Goal: Task Accomplishment & Management: Complete application form

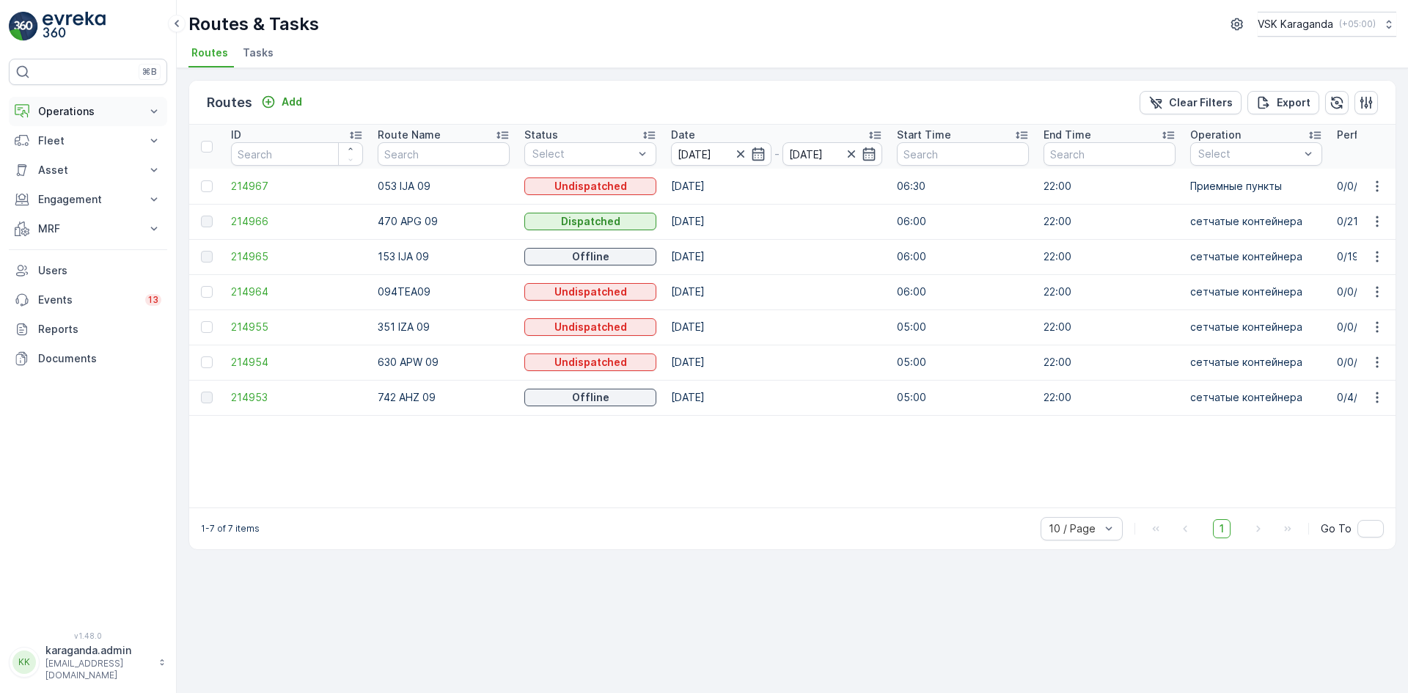
drag, startPoint x: 59, startPoint y: 111, endPoint x: 55, endPoint y: 120, distance: 8.9
click at [59, 111] on p "Operations" at bounding box center [88, 111] width 100 height 15
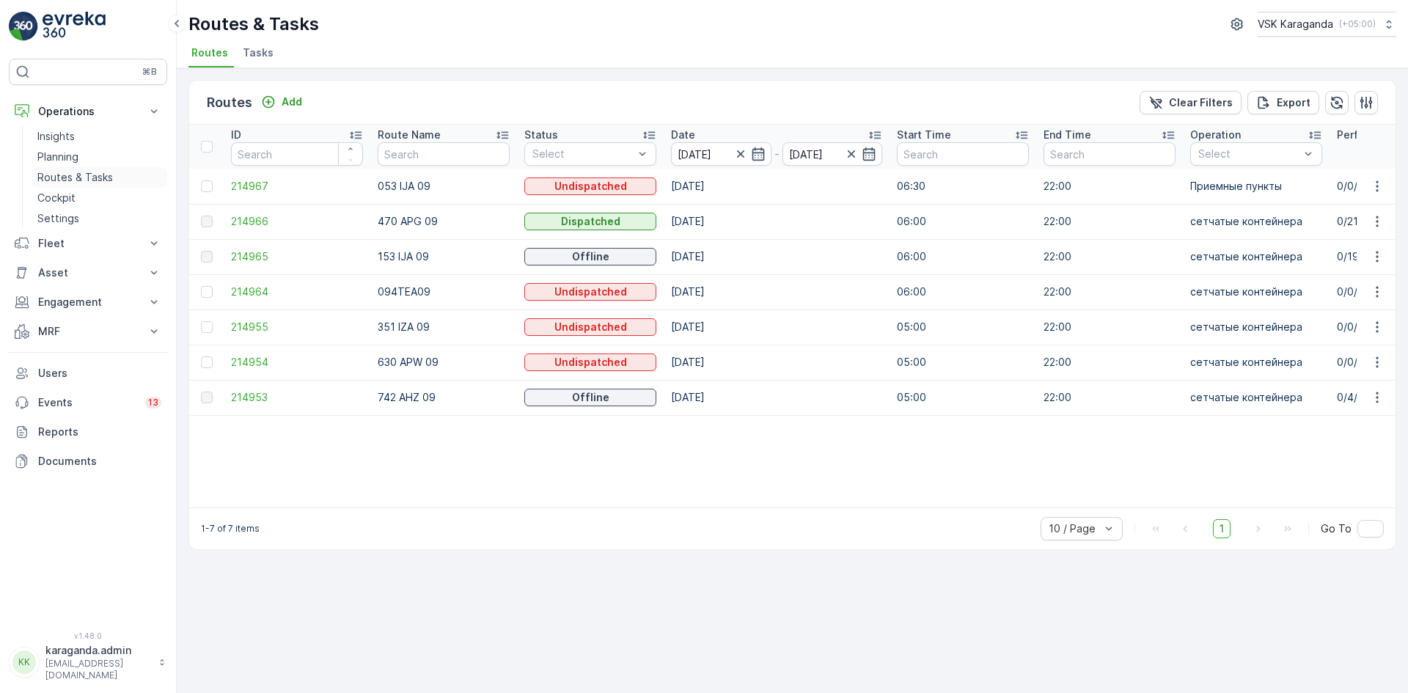
click at [59, 175] on p "Routes & Tasks" at bounding box center [75, 177] width 76 height 15
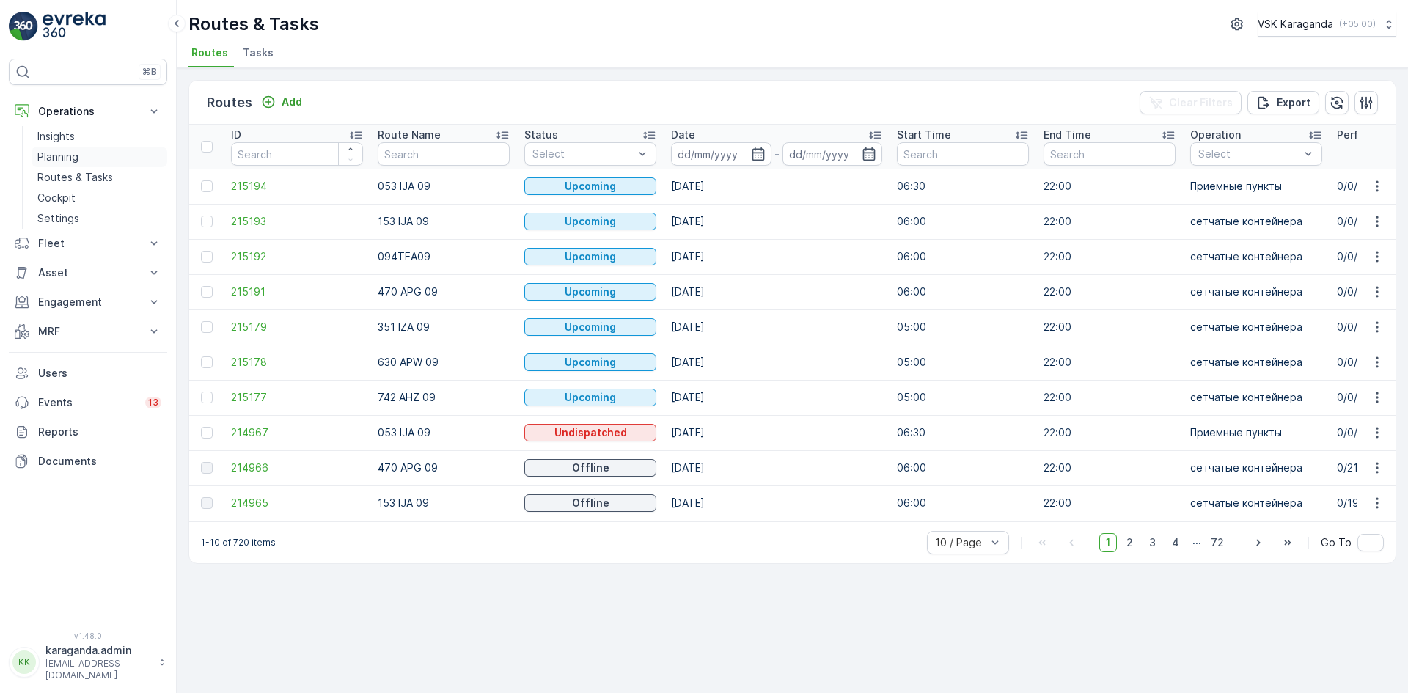
click at [62, 155] on p "Planning" at bounding box center [57, 157] width 41 height 15
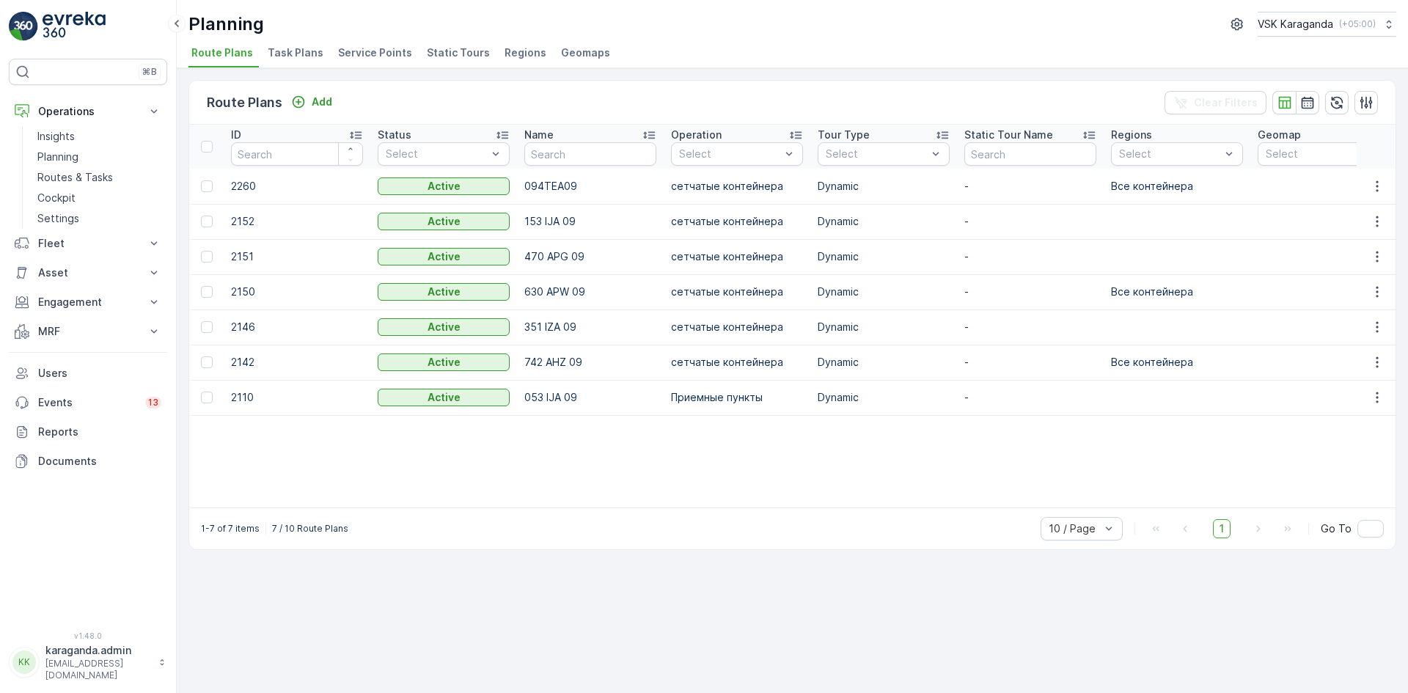
click at [355, 48] on span "Service Points" at bounding box center [375, 52] width 74 height 15
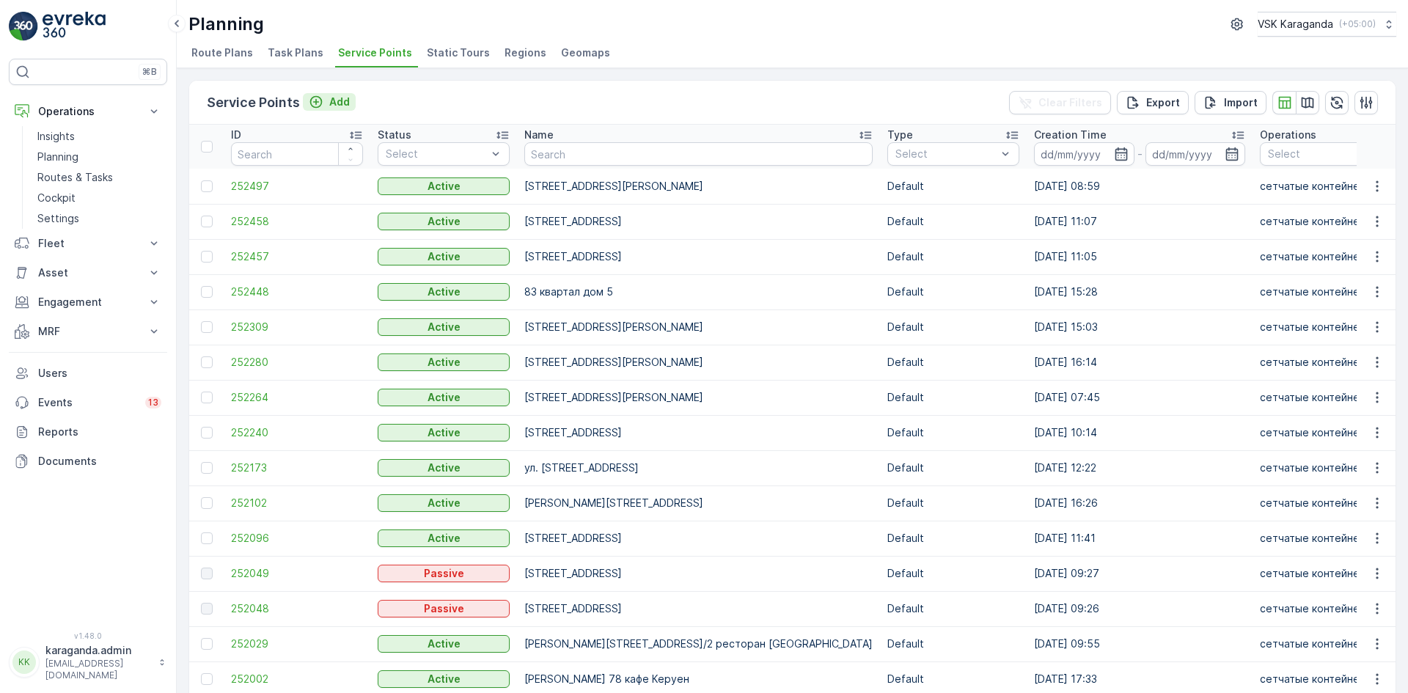
click at [325, 96] on div "Add" at bounding box center [329, 102] width 41 height 15
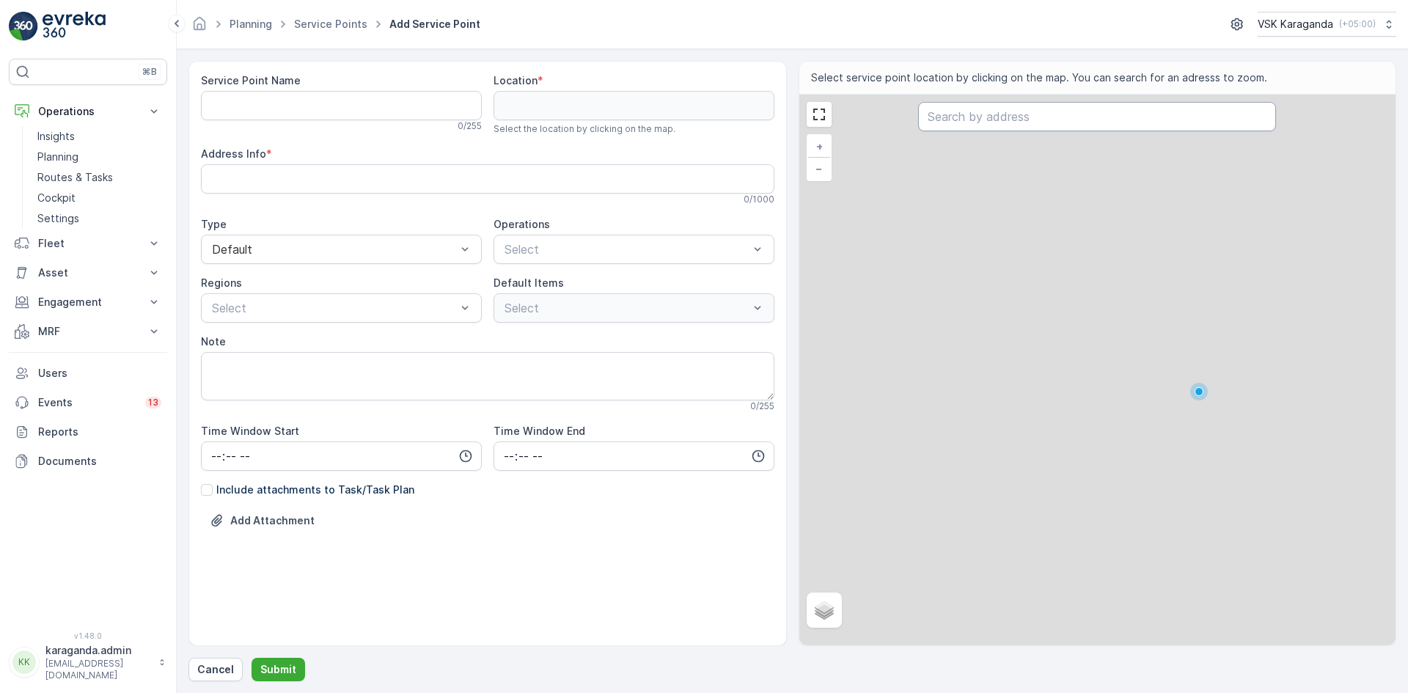
click at [933, 121] on input "text" at bounding box center [1097, 116] width 358 height 29
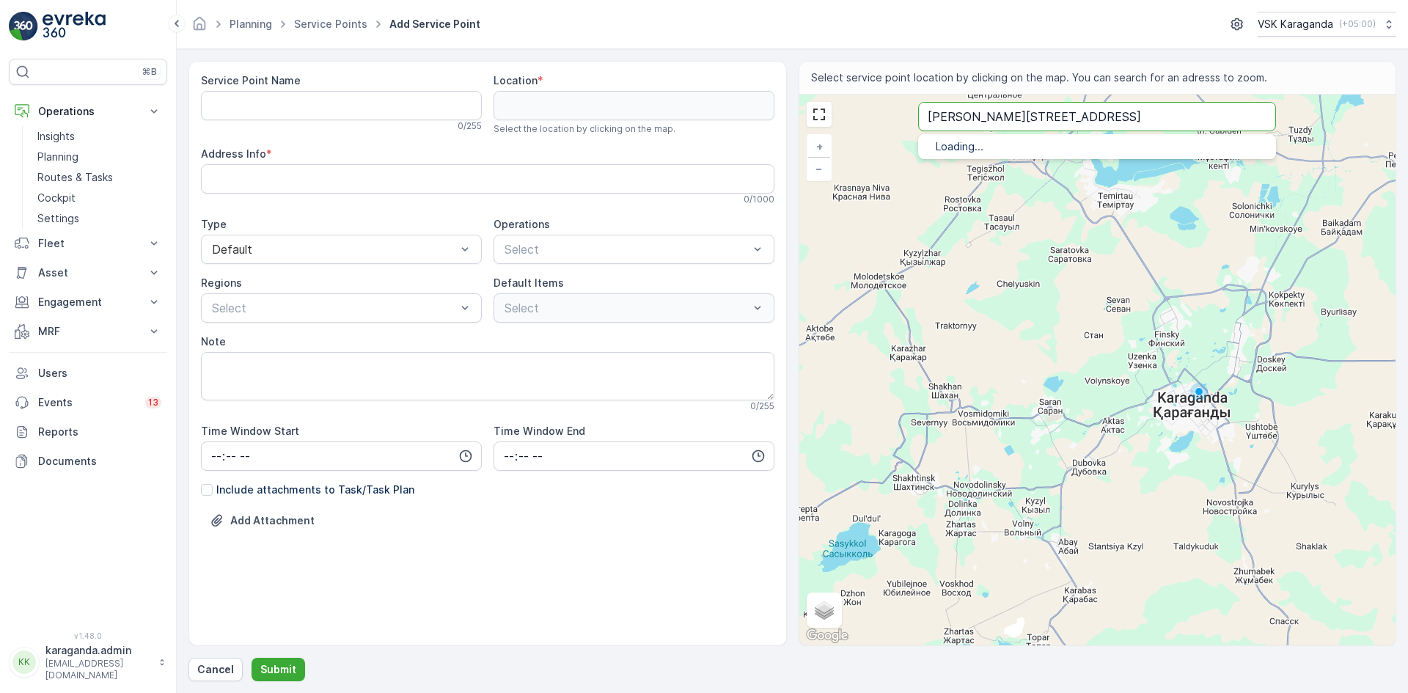
type input "[PERSON_NAME][STREET_ADDRESS]"
click at [1026, 101] on div "+ − Satellite Roadmap Terrain Hybrid Leaflet Keyboard shortcuts Map Data Map da…" at bounding box center [1097, 370] width 597 height 551
type input "50.169861746007314,72.8004787564644"
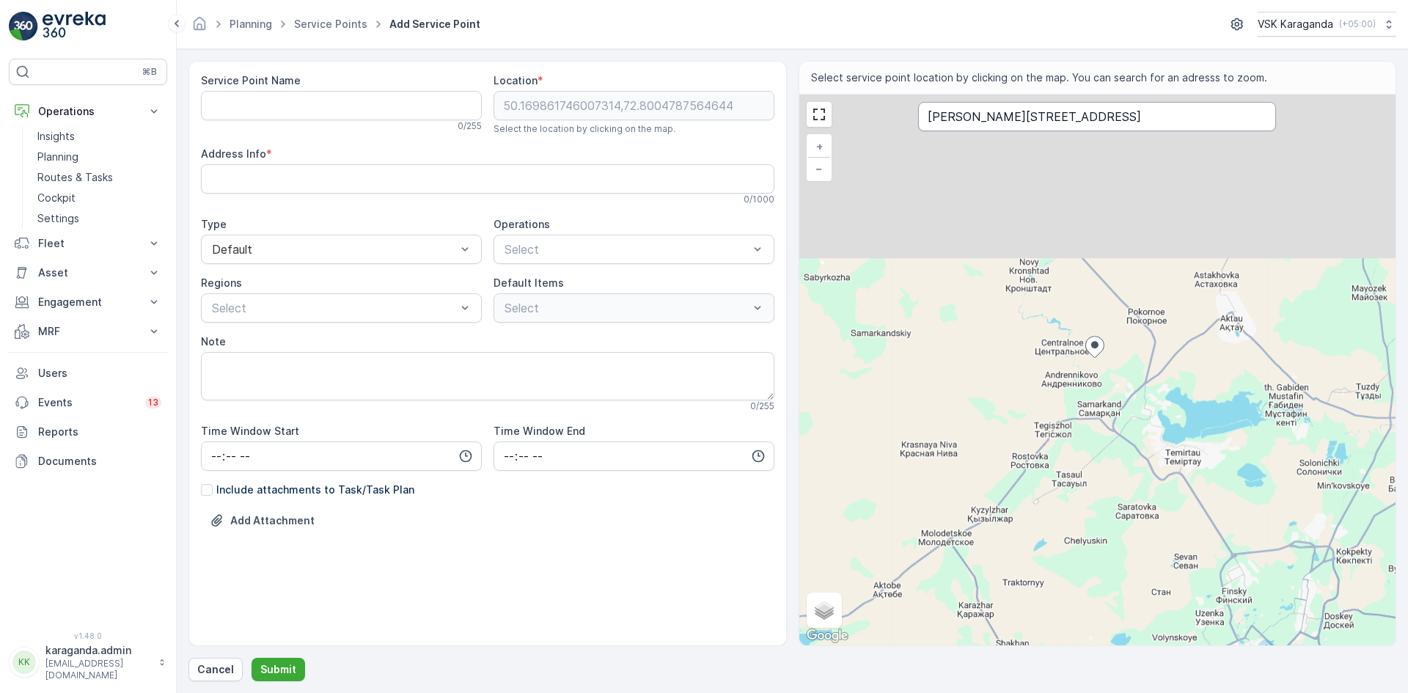
type Info "5R92+W5 Gagarinskoe, [GEOGRAPHIC_DATA]"
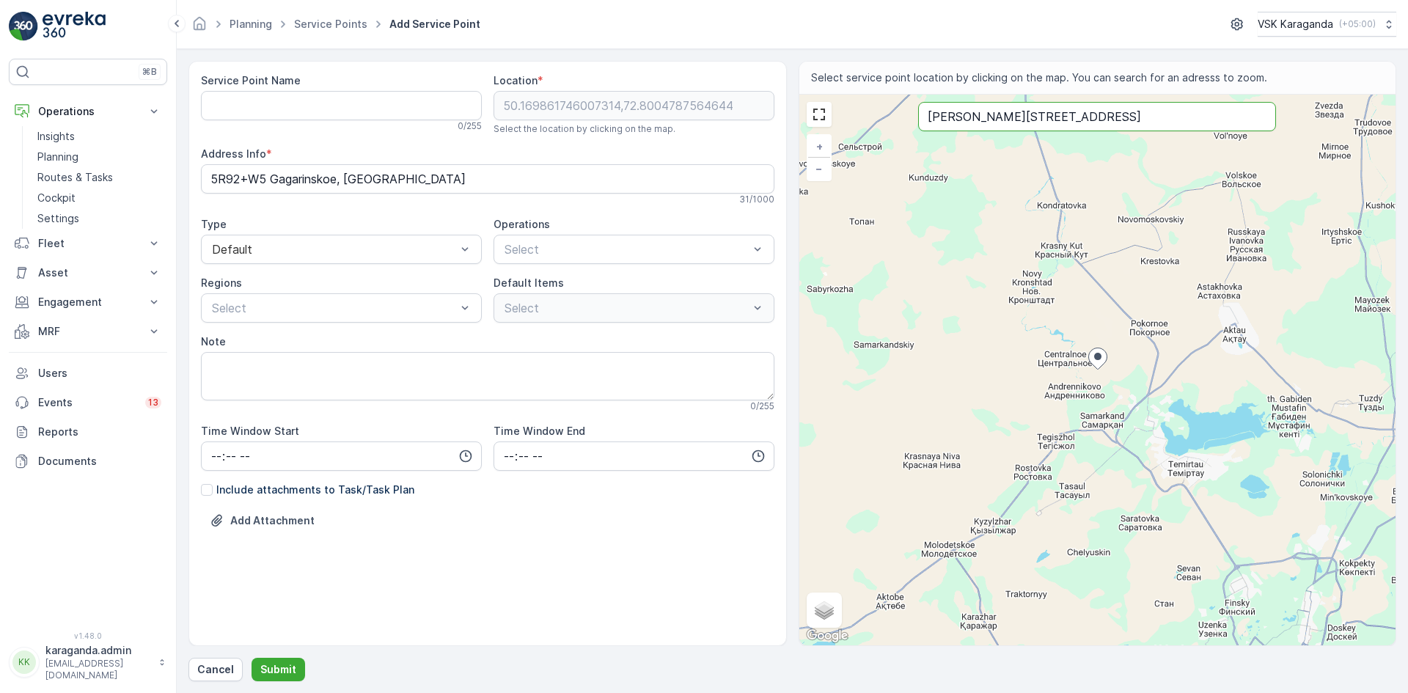
click at [1020, 122] on input "[PERSON_NAME][STREET_ADDRESS]" at bounding box center [1097, 116] width 358 height 29
type input "[PERSON_NAME] 60 караганда"
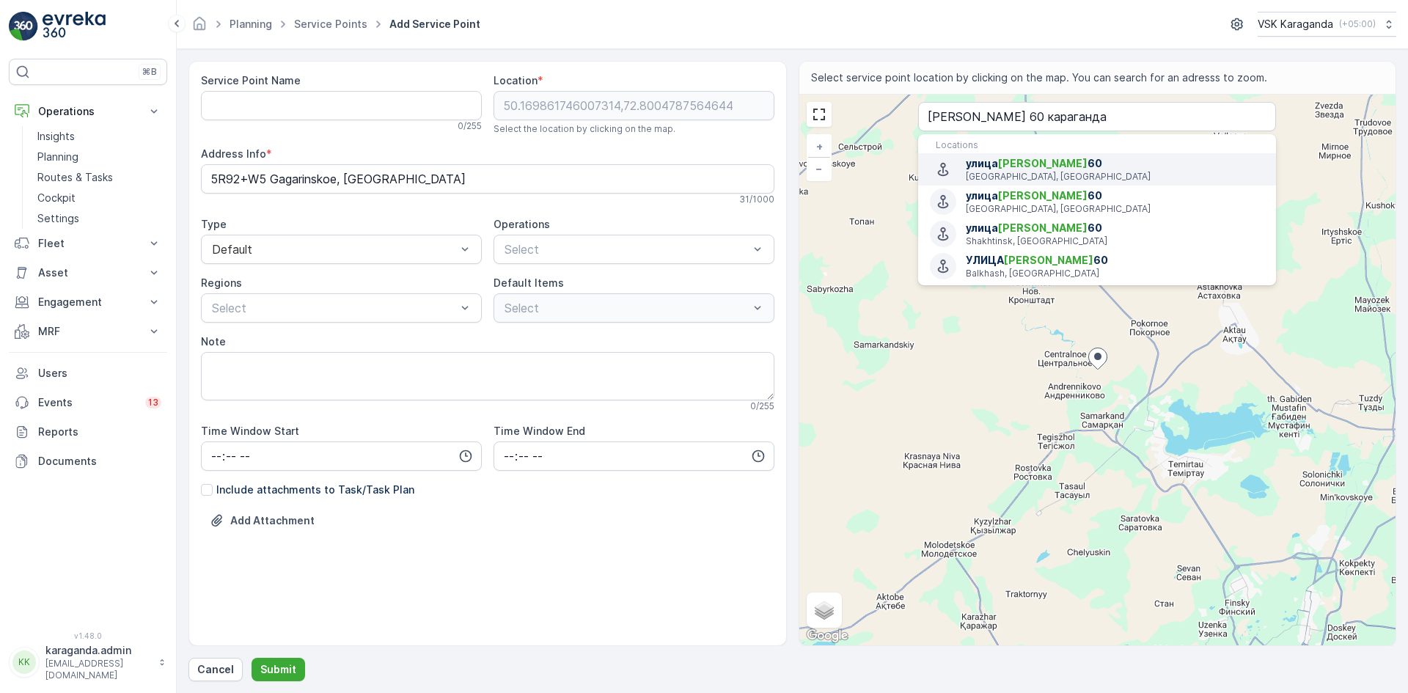
click at [1114, 170] on span "[STREET_ADDRESS]" at bounding box center [1115, 163] width 298 height 15
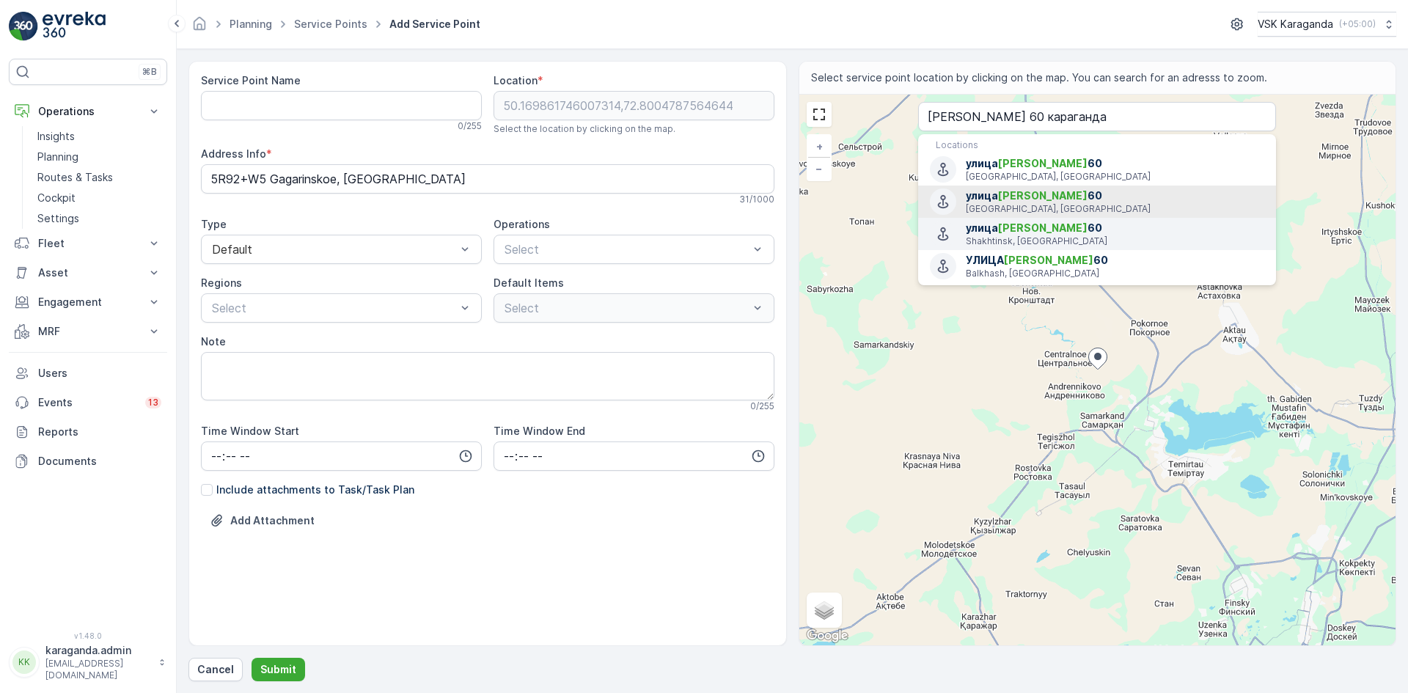
type input "49.823761,73.0937441"
type Info "Qanysh [STREET_ADDRESS]"
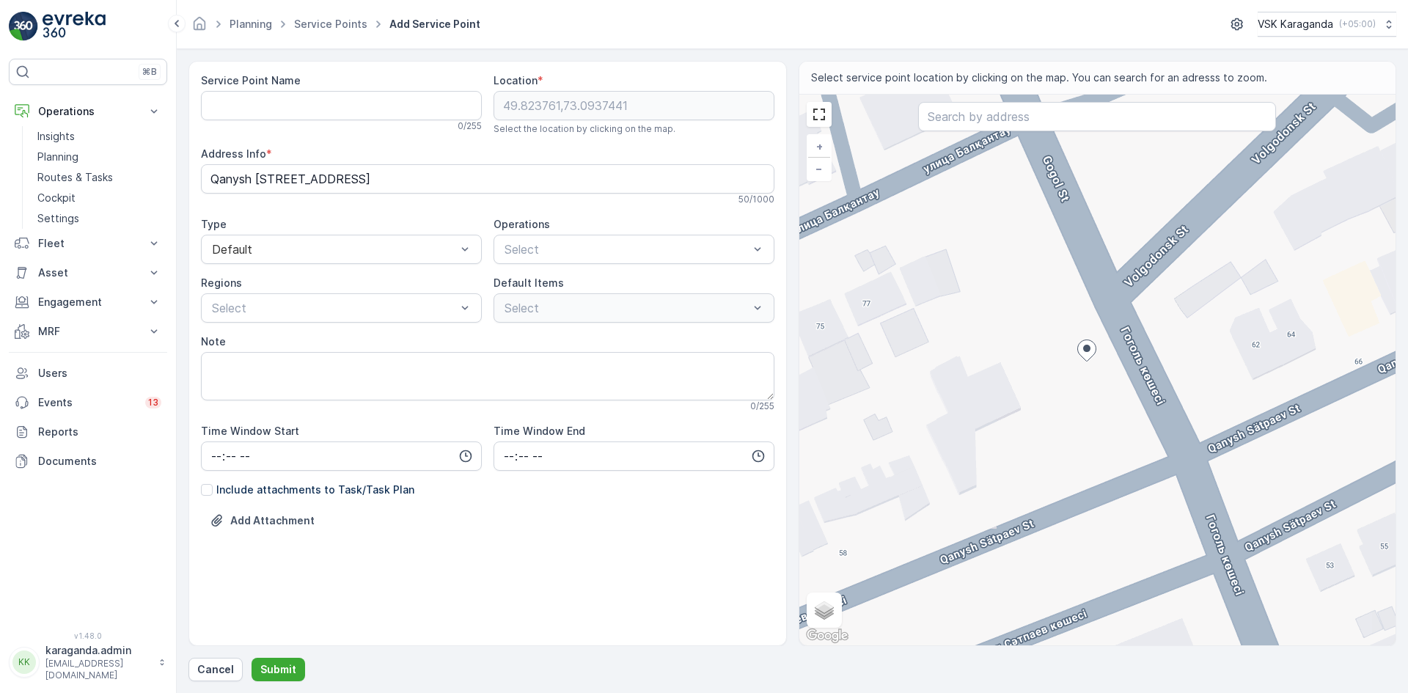
click at [965, 396] on div "+ − Satellite Roadmap Terrain Hybrid Leaflet Keyboard shortcuts Map Data Map da…" at bounding box center [1097, 370] width 597 height 551
type input "49.82367930488606,73.09330068615661"
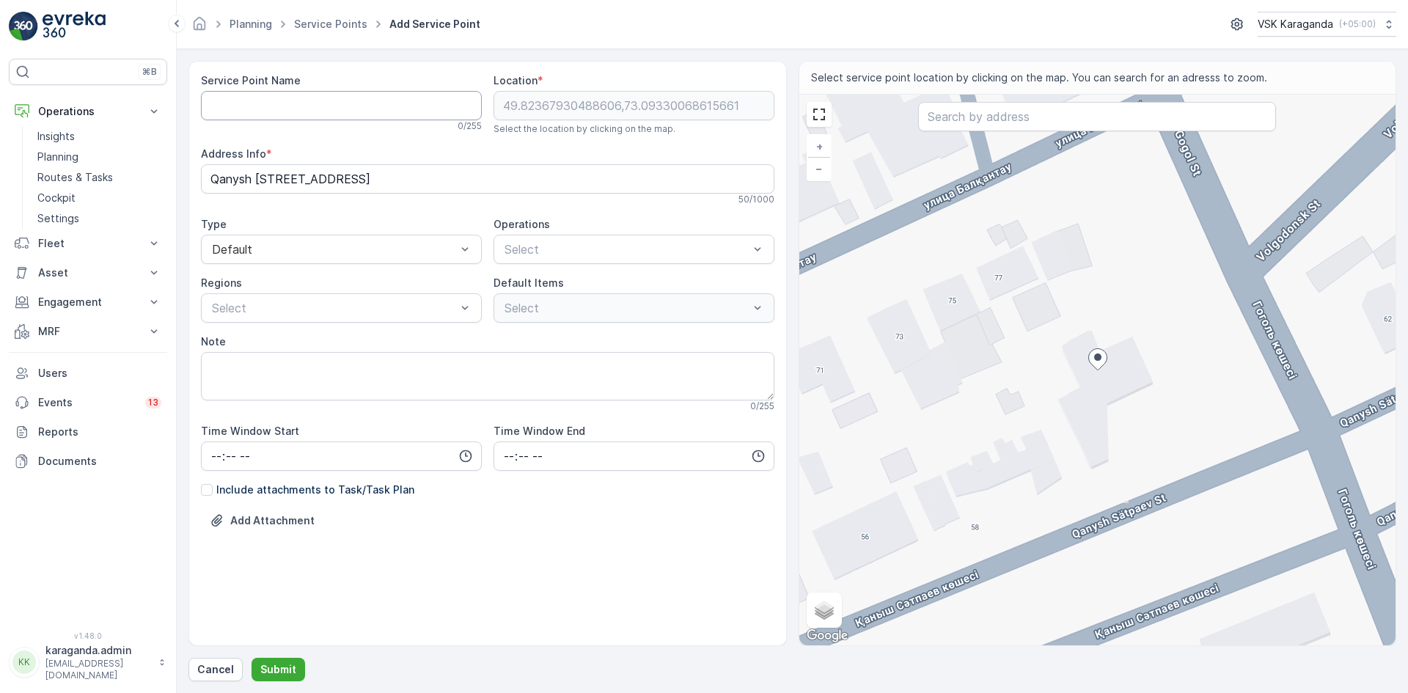
click at [278, 110] on Name "Service Point Name" at bounding box center [341, 105] width 281 height 29
type Name "[STREET_ADDRESS][PERSON_NAME]"
click at [568, 246] on div at bounding box center [626, 249] width 247 height 13
click at [550, 301] on div "сетчатыe контейнера" at bounding box center [633, 310] width 281 height 25
click at [381, 307] on div at bounding box center [333, 307] width 247 height 13
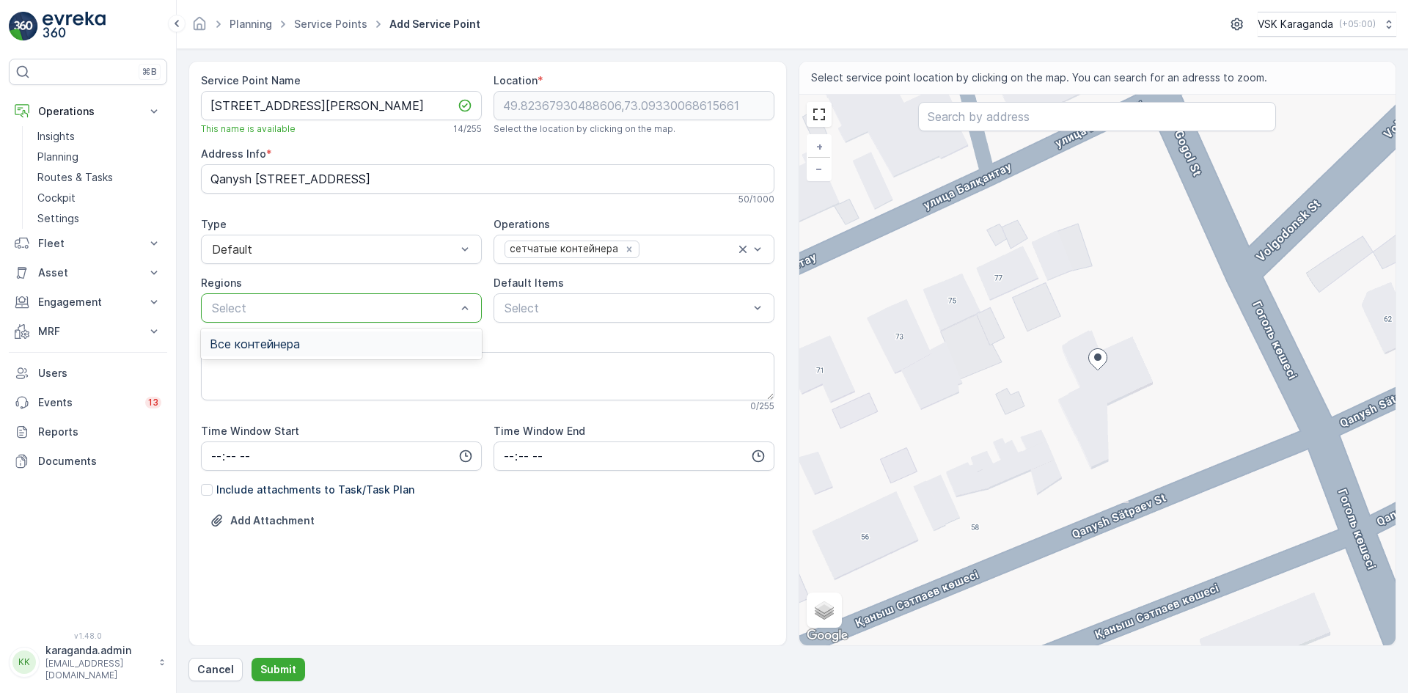
click at [339, 349] on div "Все контейнера" at bounding box center [341, 343] width 263 height 13
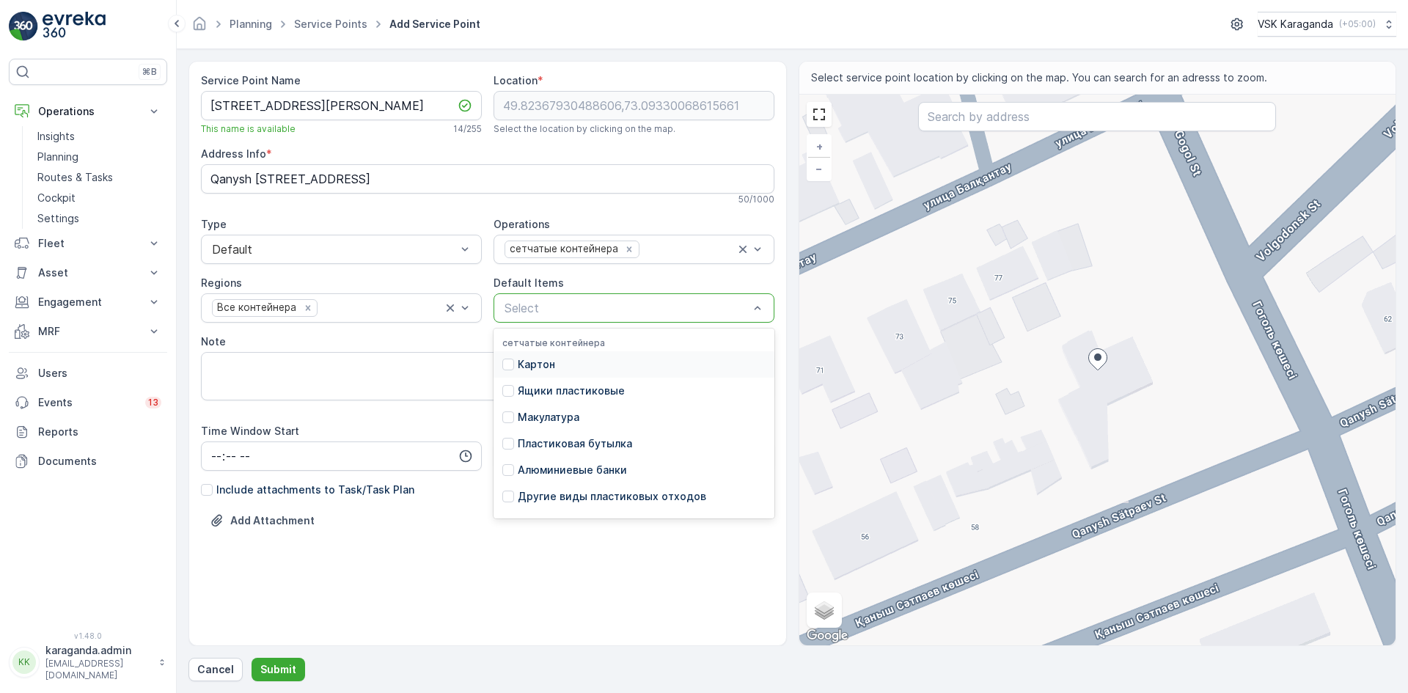
click at [512, 312] on div at bounding box center [626, 307] width 247 height 13
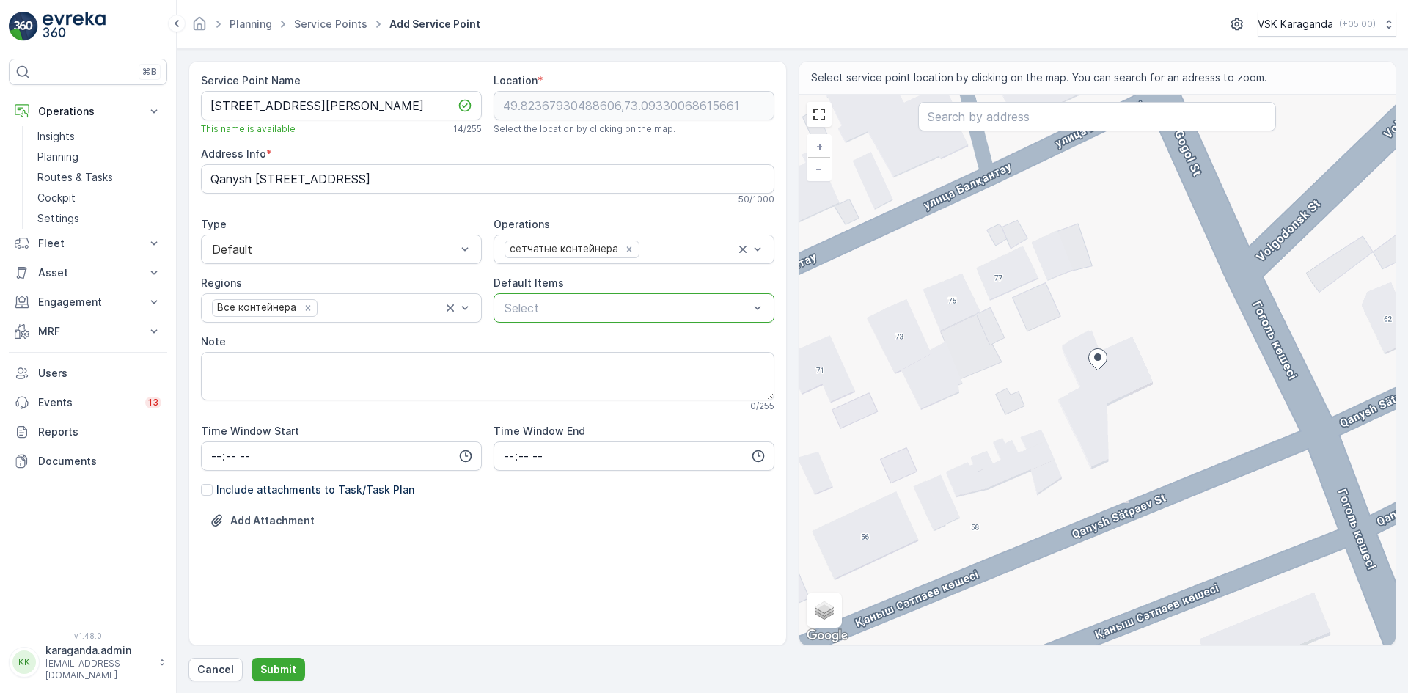
click at [512, 312] on div at bounding box center [626, 307] width 247 height 13
click at [219, 456] on input "time" at bounding box center [341, 455] width 281 height 29
click at [224, 601] on div "06" at bounding box center [216, 604] width 25 height 21
type input "06:00"
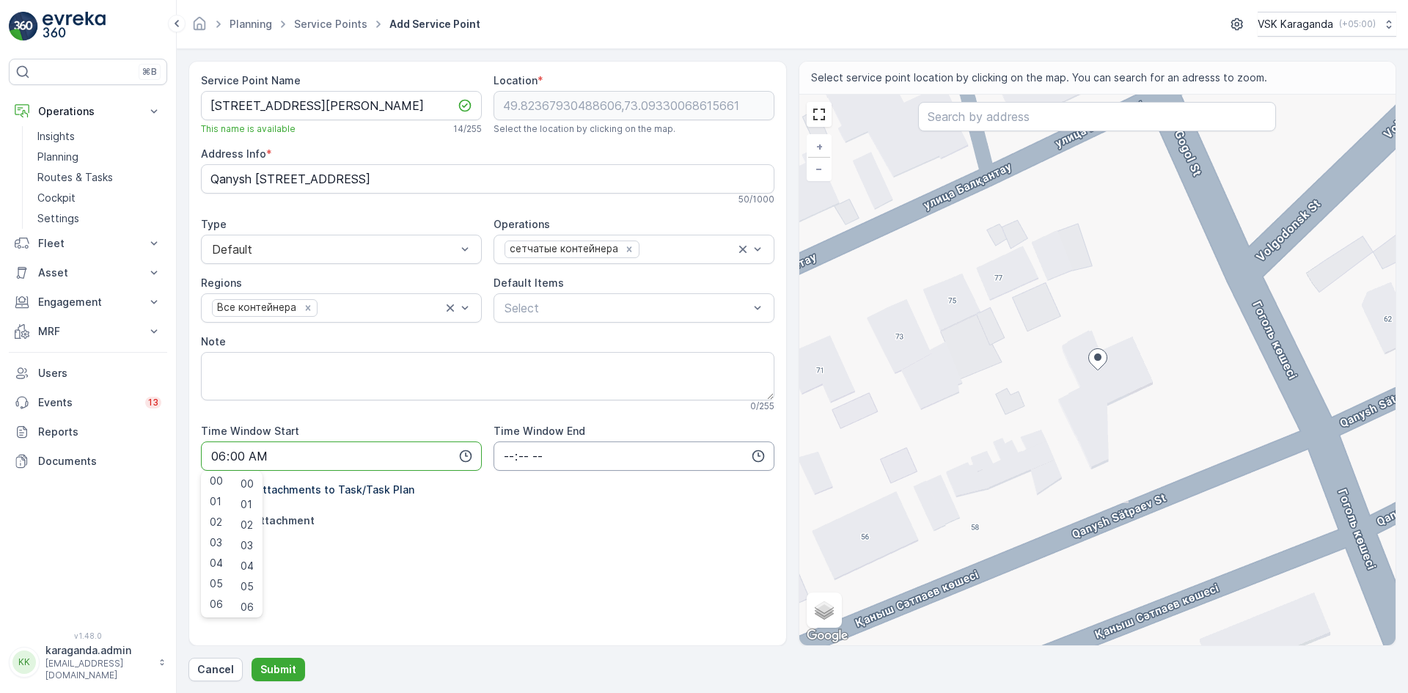
click at [504, 457] on input "time" at bounding box center [633, 455] width 281 height 29
click at [507, 582] on span "22" at bounding box center [508, 583] width 12 height 15
type input "22:00"
click at [283, 671] on p "Submit" at bounding box center [278, 669] width 36 height 15
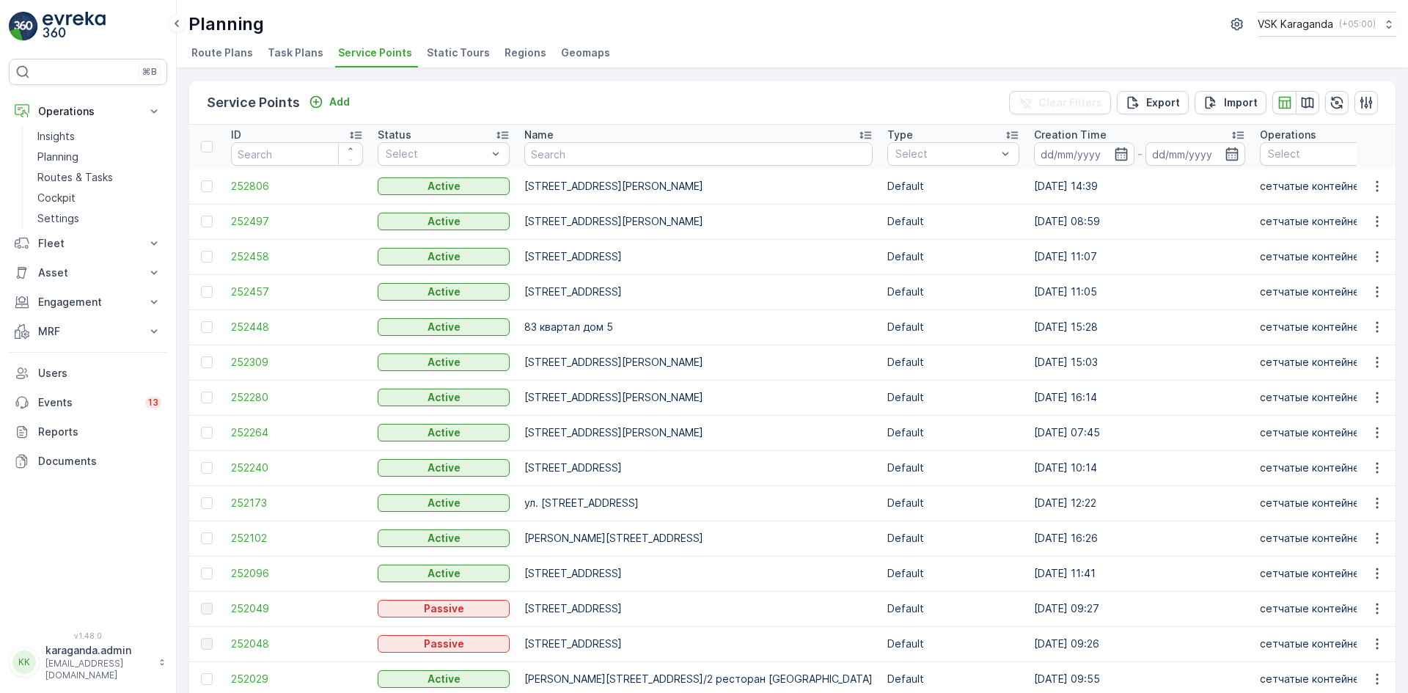
click at [210, 177] on td at bounding box center [206, 186] width 34 height 35
click at [210, 190] on div at bounding box center [207, 186] width 12 height 12
click at [201, 180] on input "checkbox" at bounding box center [201, 180] width 0 height 0
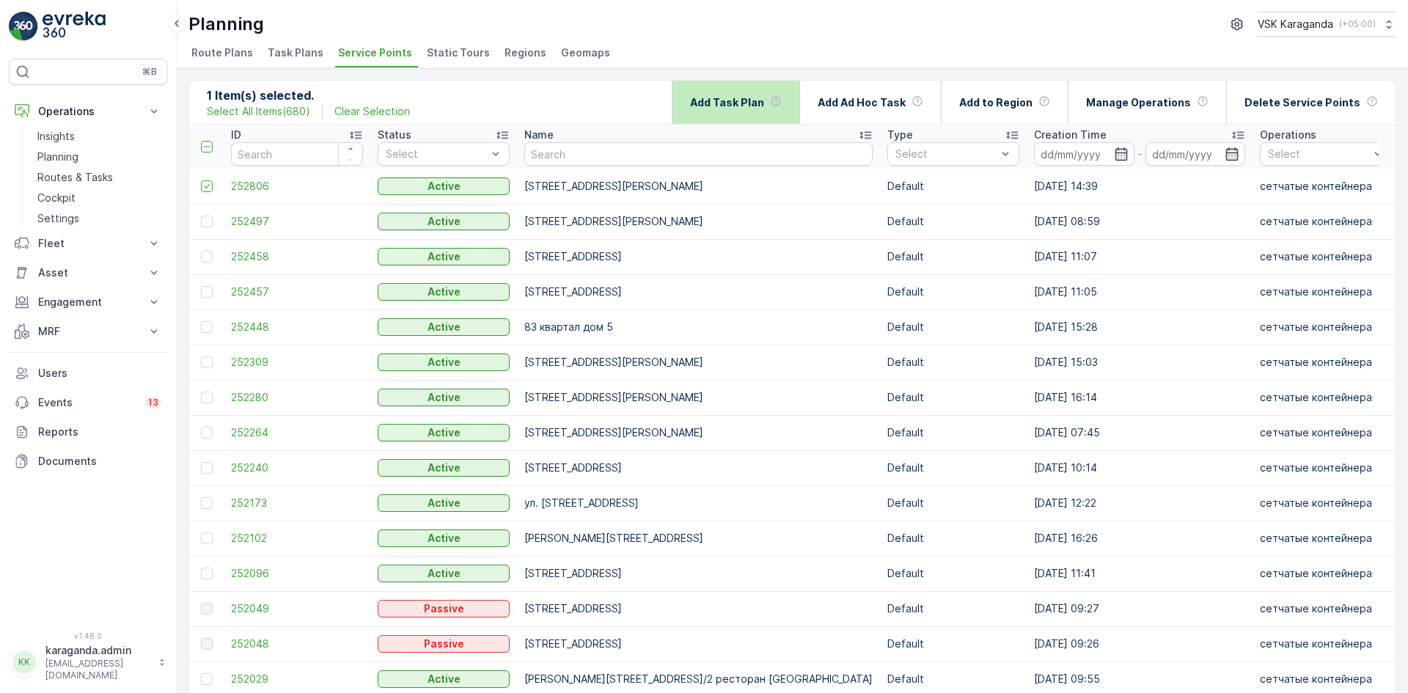
click at [736, 105] on p "Add Task Plan" at bounding box center [727, 102] width 74 height 15
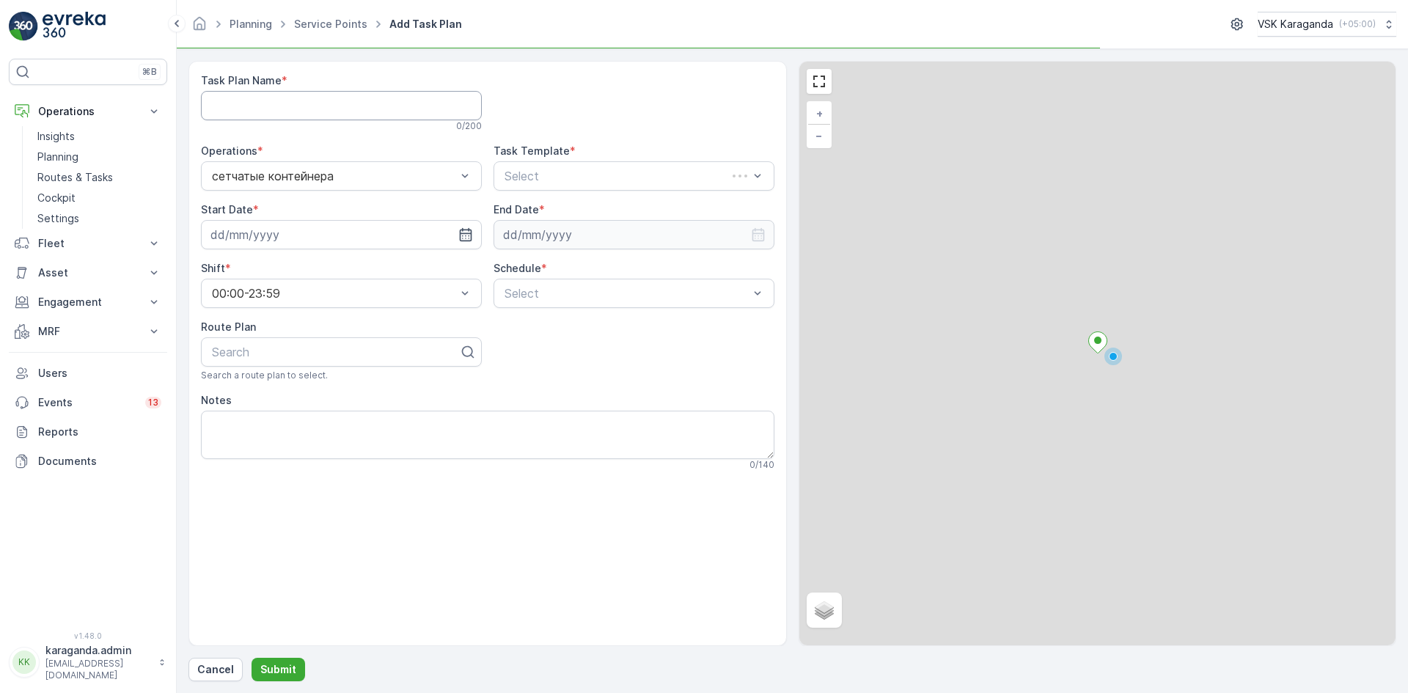
click at [267, 105] on Name "Task Plan Name" at bounding box center [341, 105] width 281 height 29
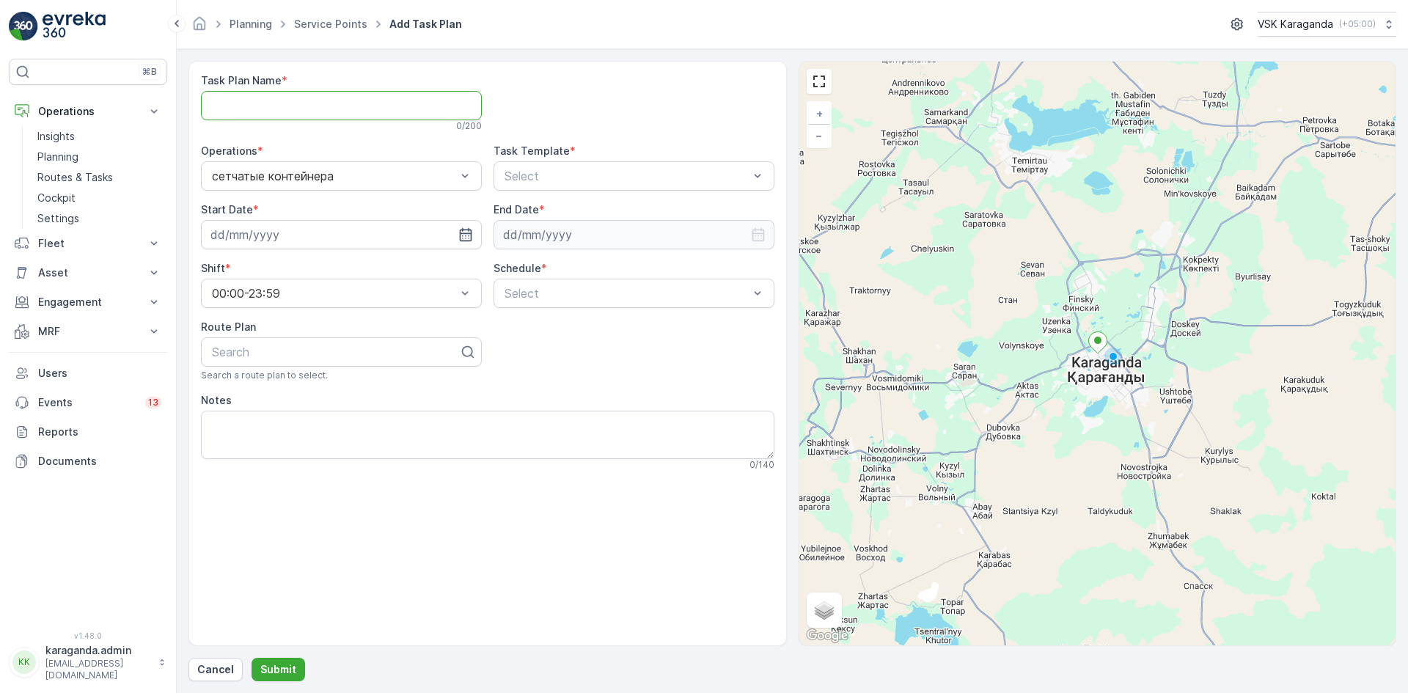
type Name "все контейнера"
click at [578, 174] on div at bounding box center [626, 175] width 247 height 13
click at [565, 238] on span "CSK - Сбор отходов" at bounding box center [560, 236] width 117 height 13
click at [461, 235] on icon "button" at bounding box center [465, 234] width 15 height 15
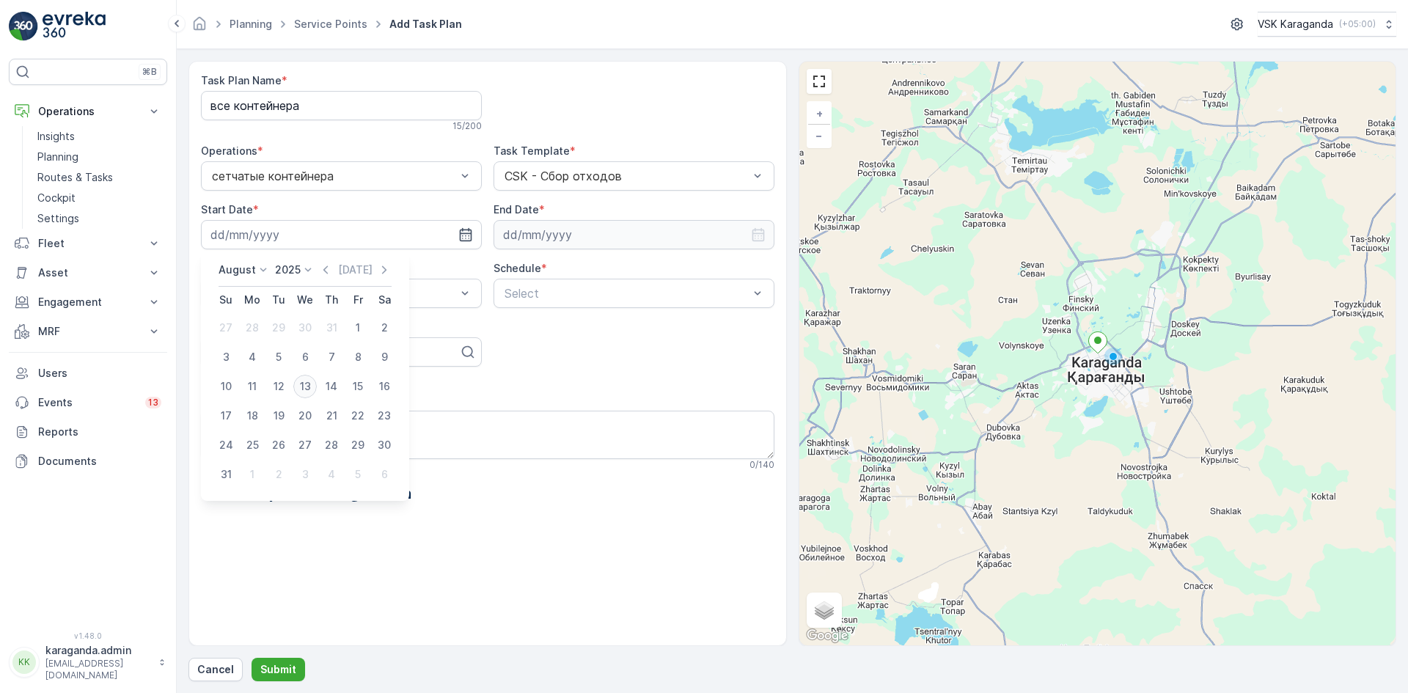
click at [303, 384] on div "13" at bounding box center [304, 386] width 23 height 23
type input "[DATE]"
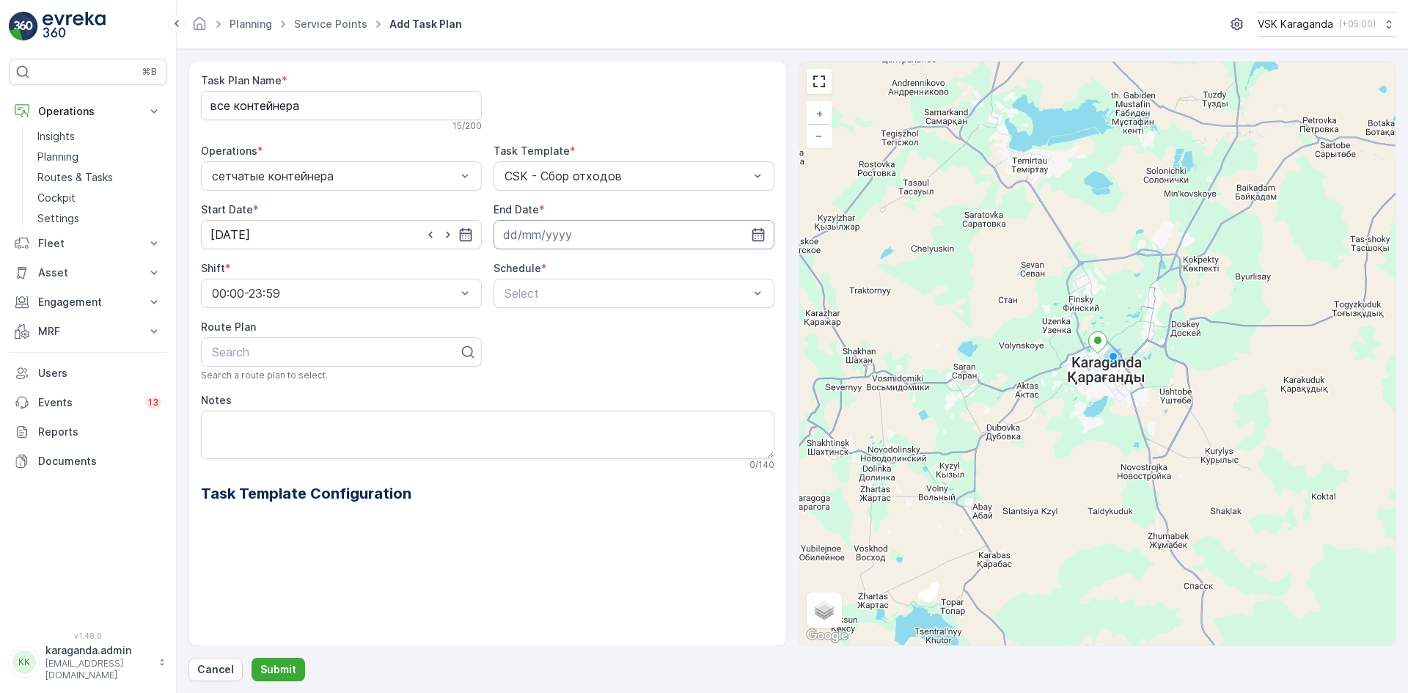
click at [525, 232] on input at bounding box center [633, 234] width 281 height 29
click at [511, 273] on p "August" at bounding box center [529, 269] width 37 height 15
click at [538, 408] on span "December" at bounding box center [545, 404] width 51 height 15
click at [600, 262] on div "[DATE] [DATE] Su Mo Tu We Th Fr Sa 30 1 2 3 4 5 6 7 8 9 10 11 12 13 14 15 16 17…" at bounding box center [603, 361] width 221 height 221
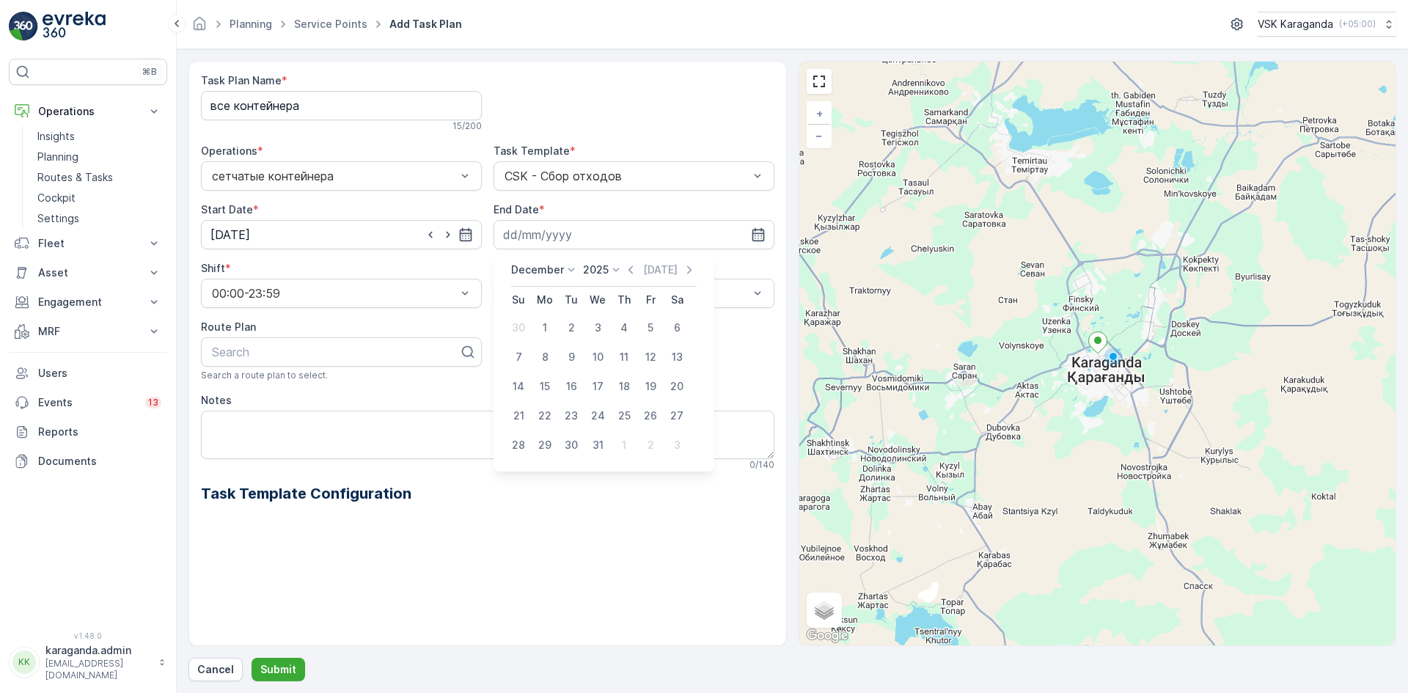
click at [600, 276] on p "2025" at bounding box center [596, 269] width 26 height 15
click at [606, 320] on span "2026" at bounding box center [604, 322] width 25 height 15
click at [625, 441] on div "31" at bounding box center [623, 444] width 23 height 23
type input "[DATE]"
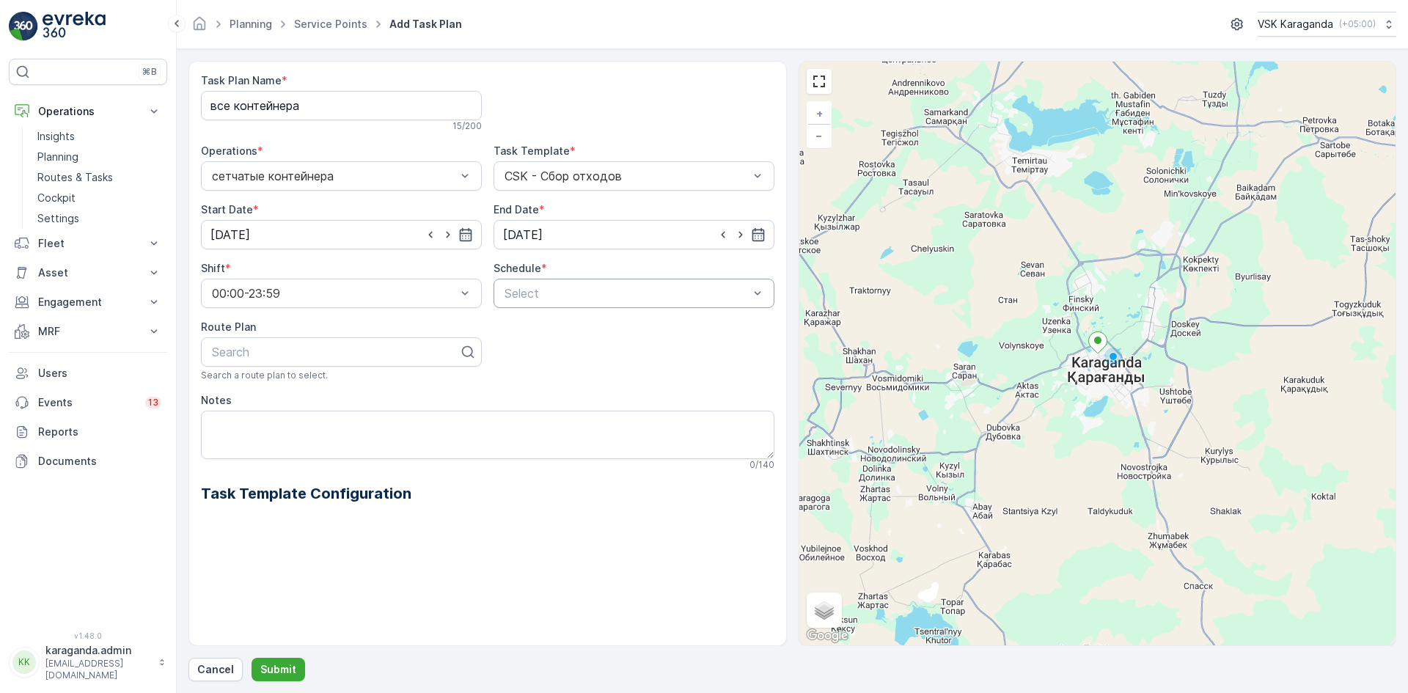
click at [501, 293] on div "Select" at bounding box center [633, 293] width 281 height 29
click at [523, 361] on span "Weekly" at bounding box center [521, 354] width 38 height 13
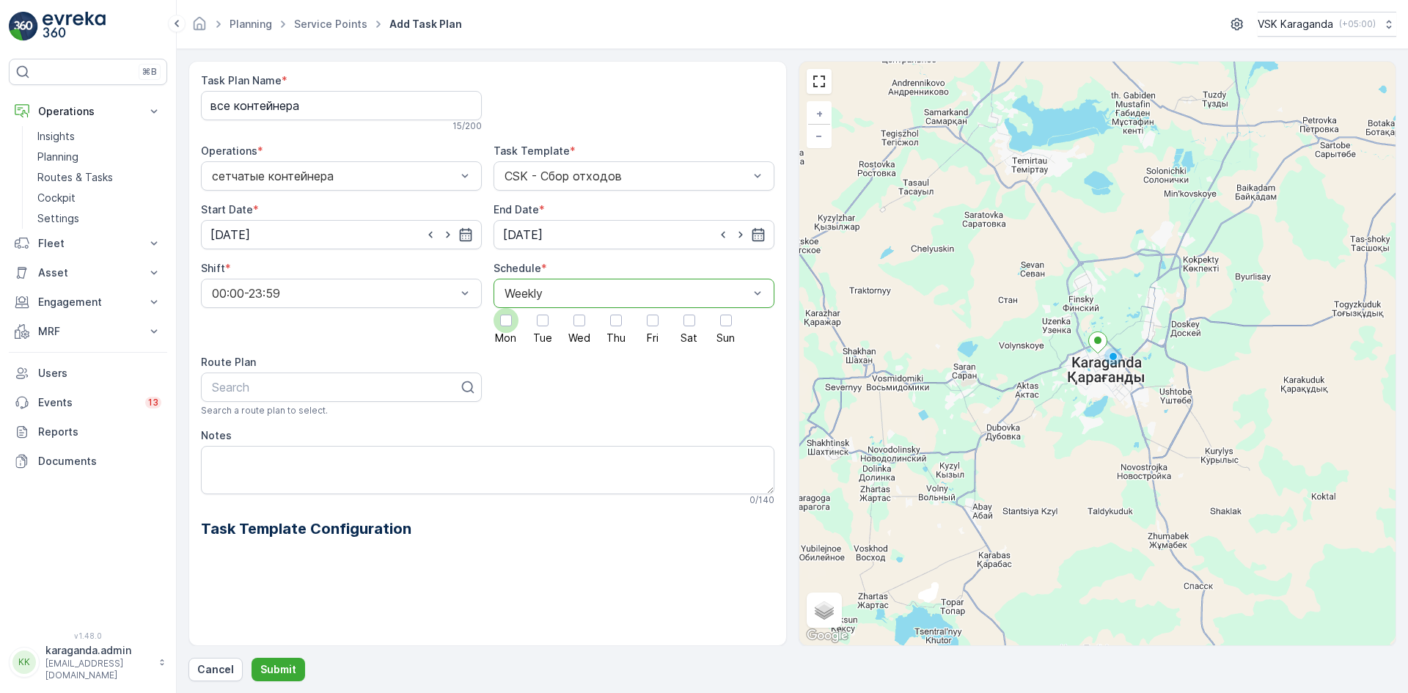
click at [506, 323] on div at bounding box center [506, 321] width 12 height 12
click at [506, 308] on input "Mon" at bounding box center [506, 308] width 0 height 0
drag, startPoint x: 540, startPoint y: 331, endPoint x: 573, endPoint y: 335, distance: 32.6
click at [543, 332] on label "Tue" at bounding box center [542, 325] width 25 height 35
drag, startPoint x: 573, startPoint y: 335, endPoint x: 618, endPoint y: 337, distance: 45.5
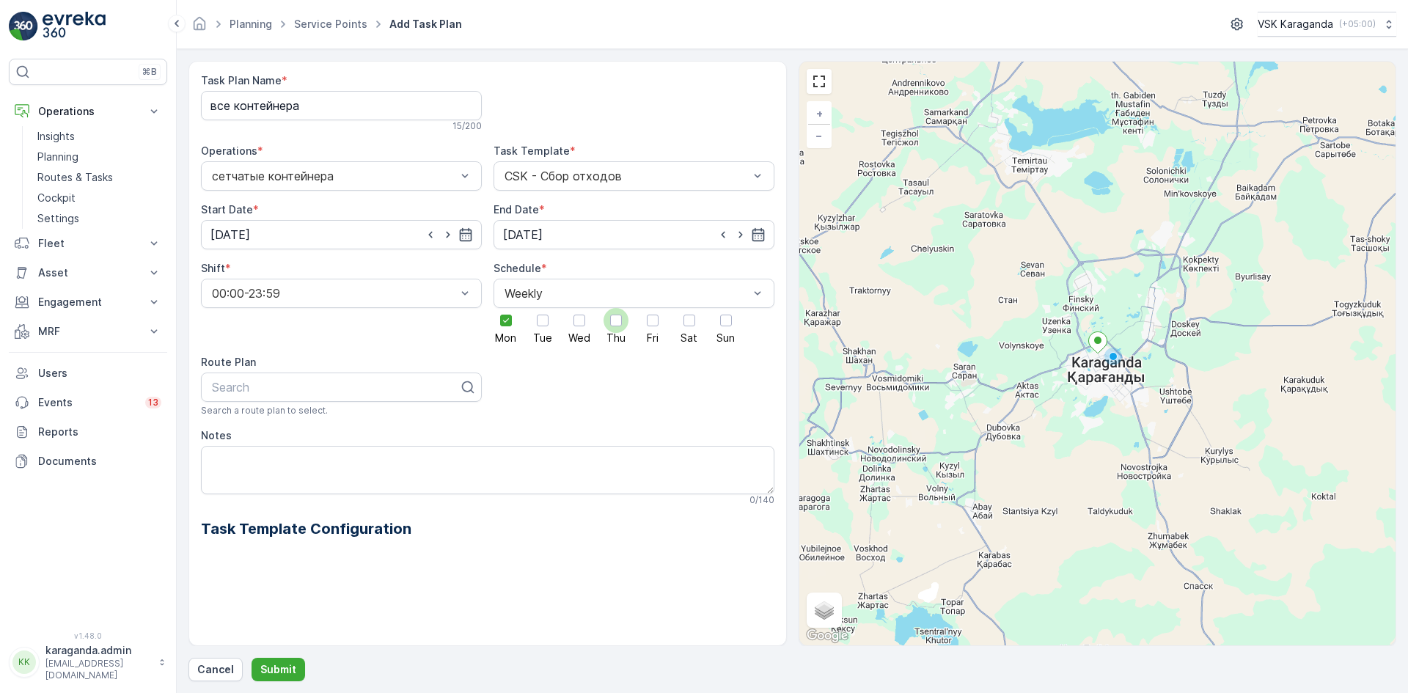
click at [574, 335] on span "Wed" at bounding box center [579, 338] width 22 height 10
click at [536, 327] on div at bounding box center [542, 320] width 25 height 25
click at [543, 308] on input "Tue" at bounding box center [543, 308] width 0 height 0
click at [574, 324] on div at bounding box center [579, 321] width 12 height 12
click at [579, 308] on input "Wed" at bounding box center [579, 308] width 0 height 0
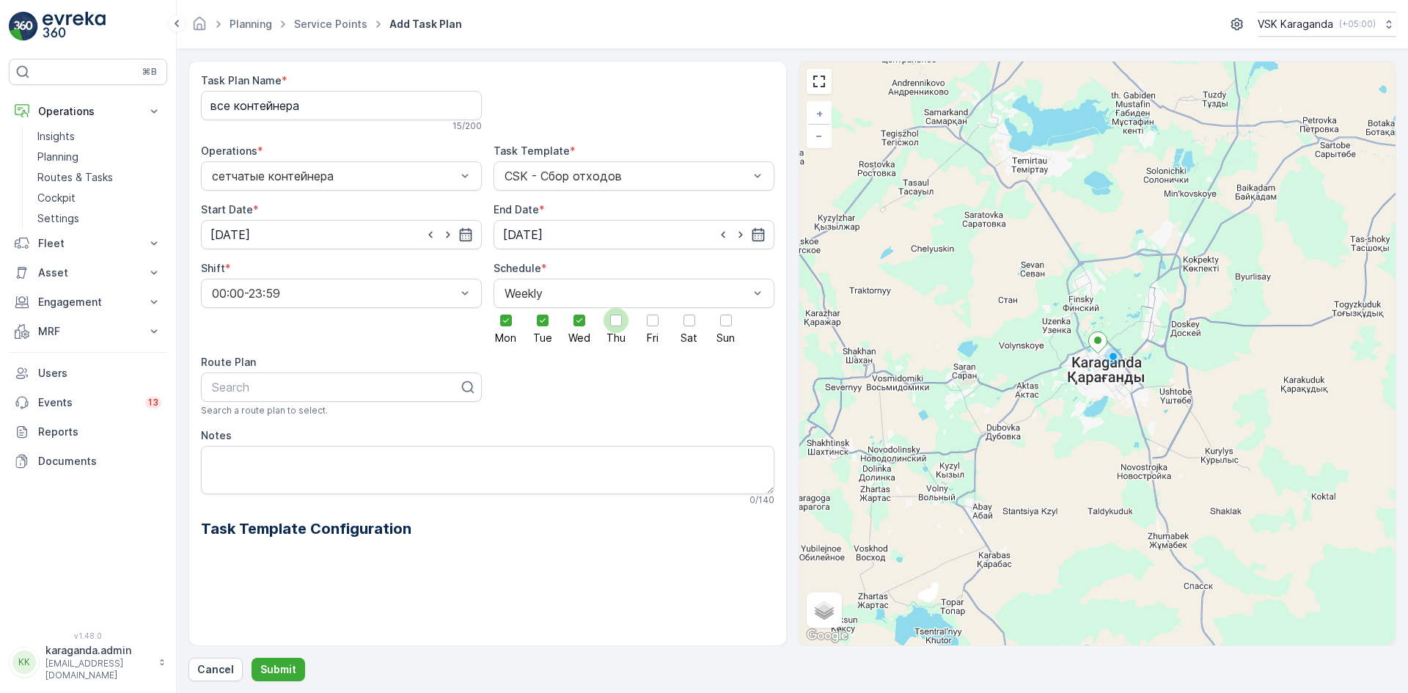
click at [617, 327] on div at bounding box center [615, 320] width 25 height 25
click at [616, 308] on input "Thu" at bounding box center [616, 308] width 0 height 0
drag, startPoint x: 650, startPoint y: 327, endPoint x: 692, endPoint y: 331, distance: 42.0
click at [653, 328] on div at bounding box center [652, 320] width 25 height 25
click at [653, 308] on input "Fri" at bounding box center [653, 308] width 0 height 0
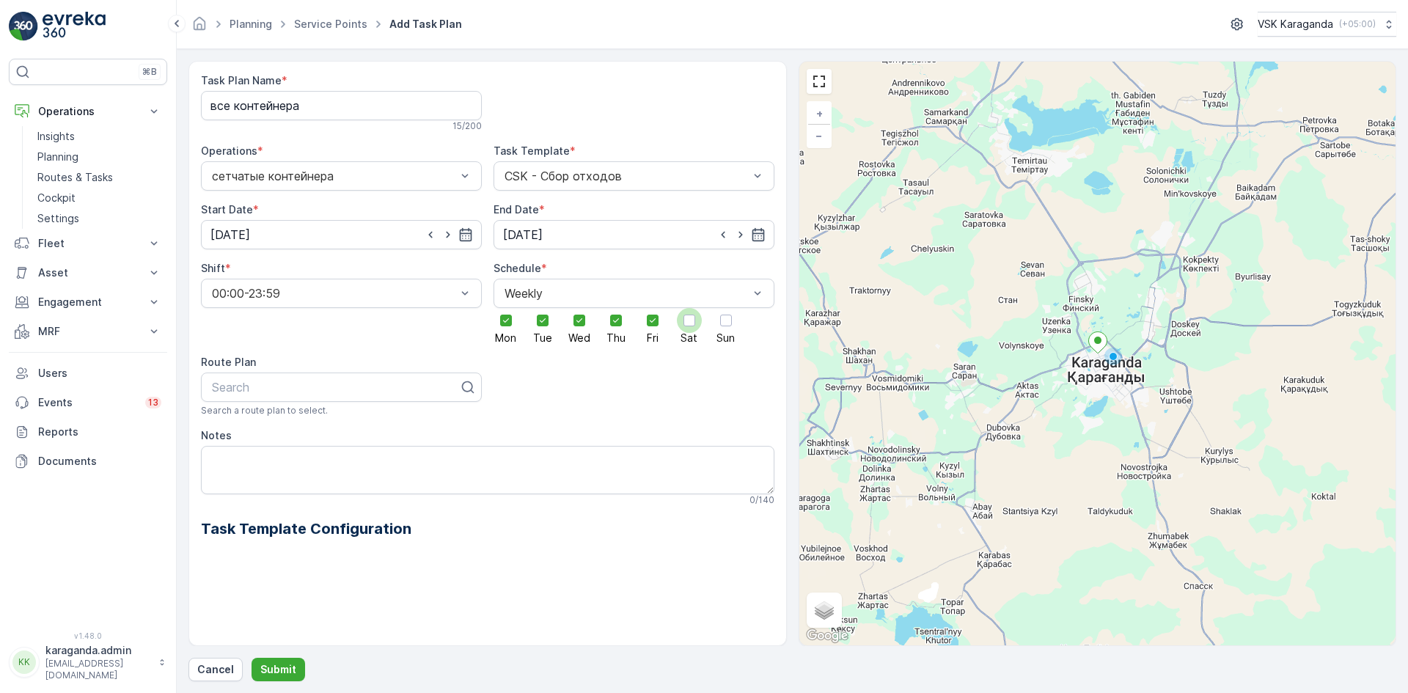
click at [690, 333] on span "Sat" at bounding box center [688, 338] width 17 height 10
click at [689, 308] on input "Sat" at bounding box center [689, 308] width 0 height 0
drag, startPoint x: 732, startPoint y: 334, endPoint x: 718, endPoint y: 348, distance: 20.2
click at [731, 335] on span "Sun" at bounding box center [725, 338] width 18 height 10
click at [726, 308] on input "Sun" at bounding box center [726, 308] width 0 height 0
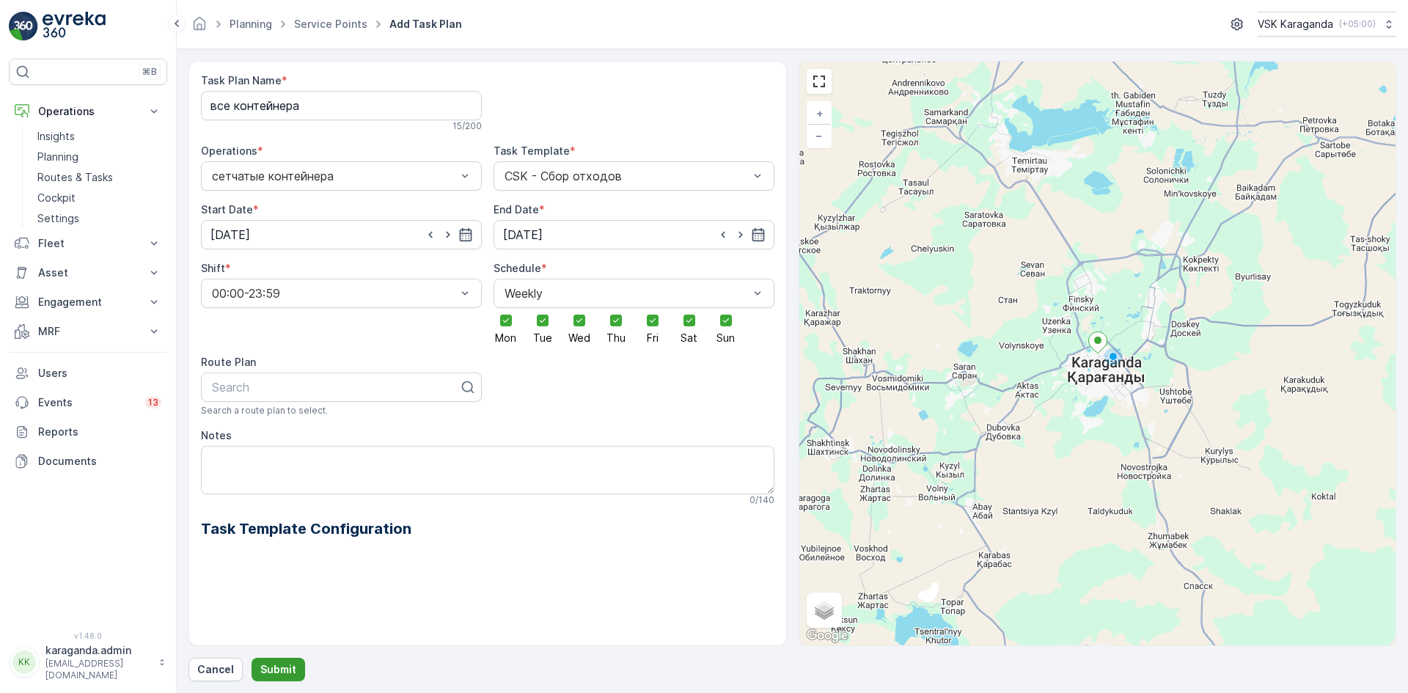
click at [273, 671] on p "Submit" at bounding box center [278, 669] width 36 height 15
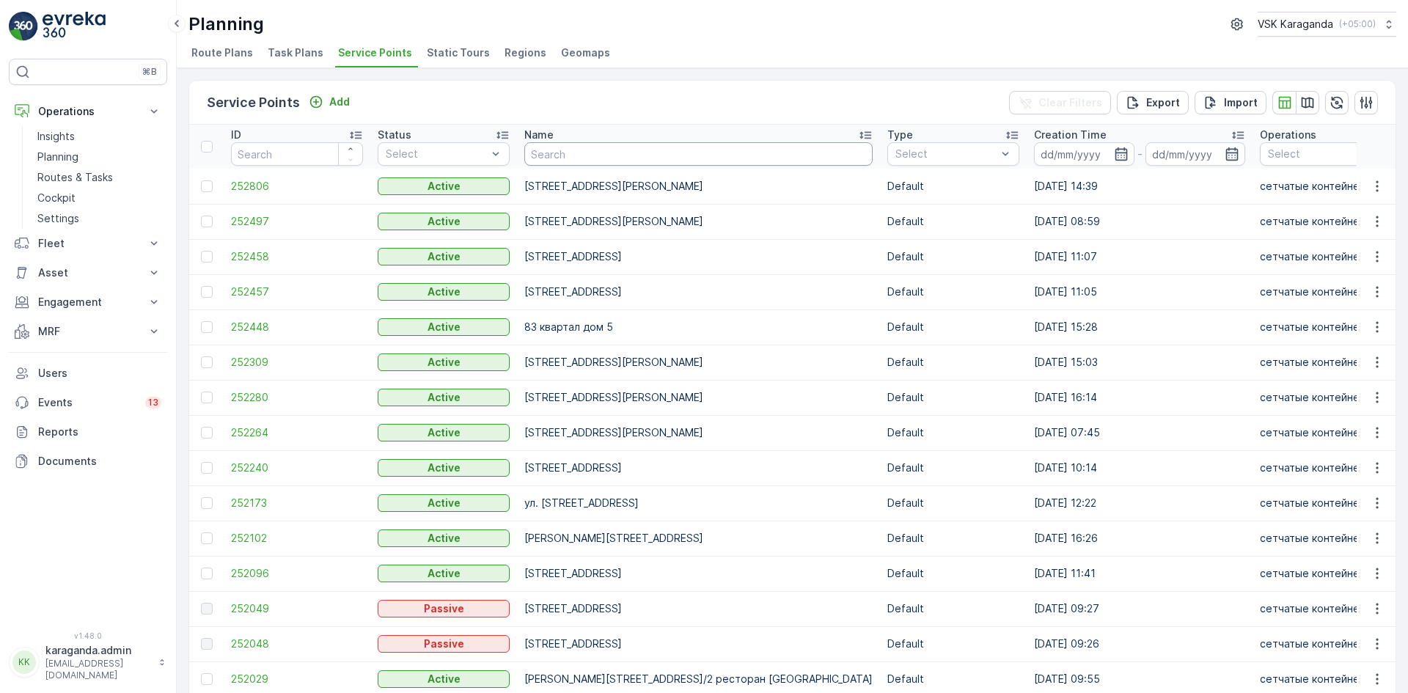
click at [543, 147] on input "text" at bounding box center [698, 153] width 348 height 23
type input "[PERSON_NAME] 27"
